Goal: Find contact information: Find contact information

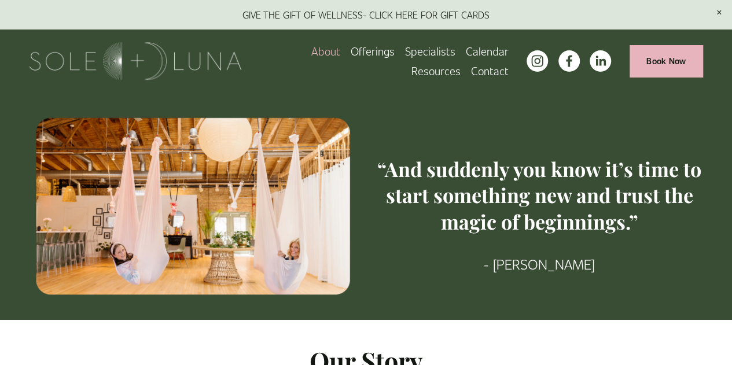
click at [159, 56] on img at bounding box center [136, 61] width 213 height 38
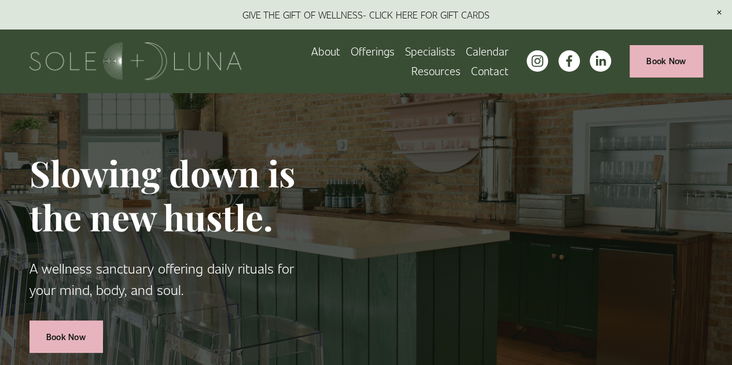
click at [0, 0] on span "Retail" at bounding box center [0, 0] width 0 height 0
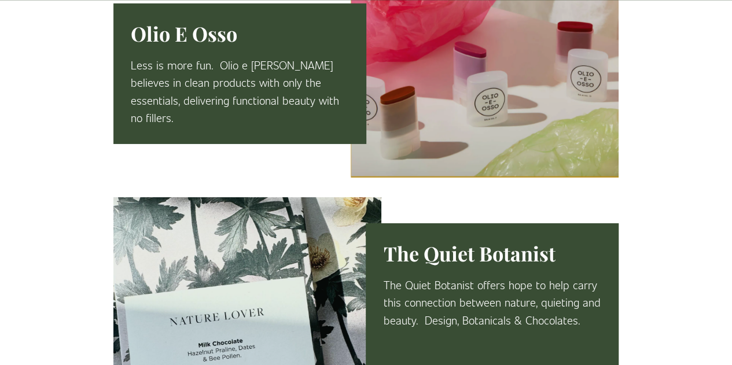
scroll to position [2186, 0]
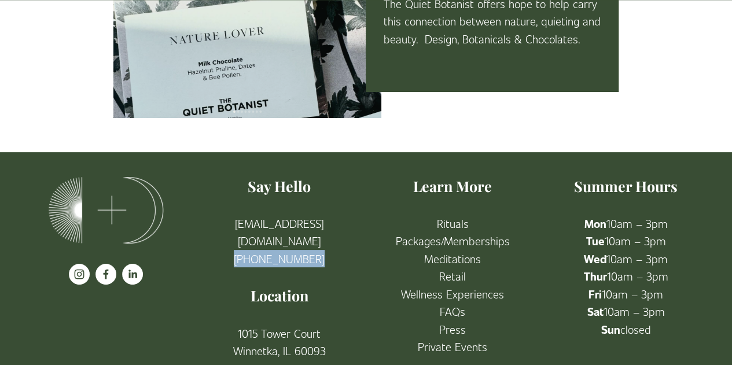
drag, startPoint x: 323, startPoint y: 221, endPoint x: 242, endPoint y: 215, distance: 81.3
click at [242, 215] on p "[EMAIL_ADDRESS][DOMAIN_NAME] [PHONE_NUMBER]" at bounding box center [279, 241] width 153 height 53
copy link "[PHONE_NUMBER]"
click at [129, 264] on use "LinkedIn" at bounding box center [132, 274] width 21 height 21
